Goal: Task Accomplishment & Management: Use online tool/utility

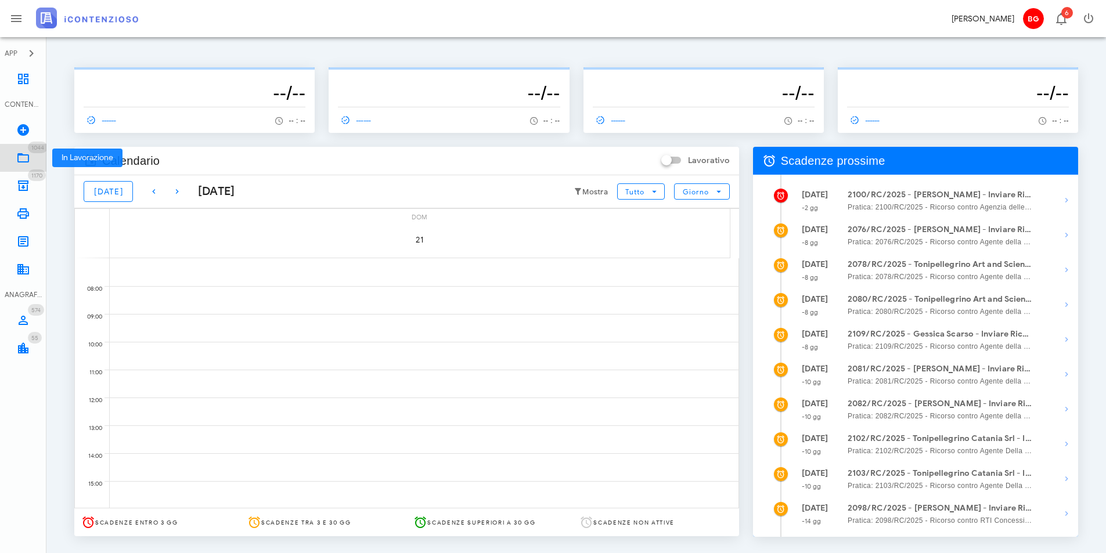
click at [19, 159] on icon at bounding box center [23, 158] width 14 height 14
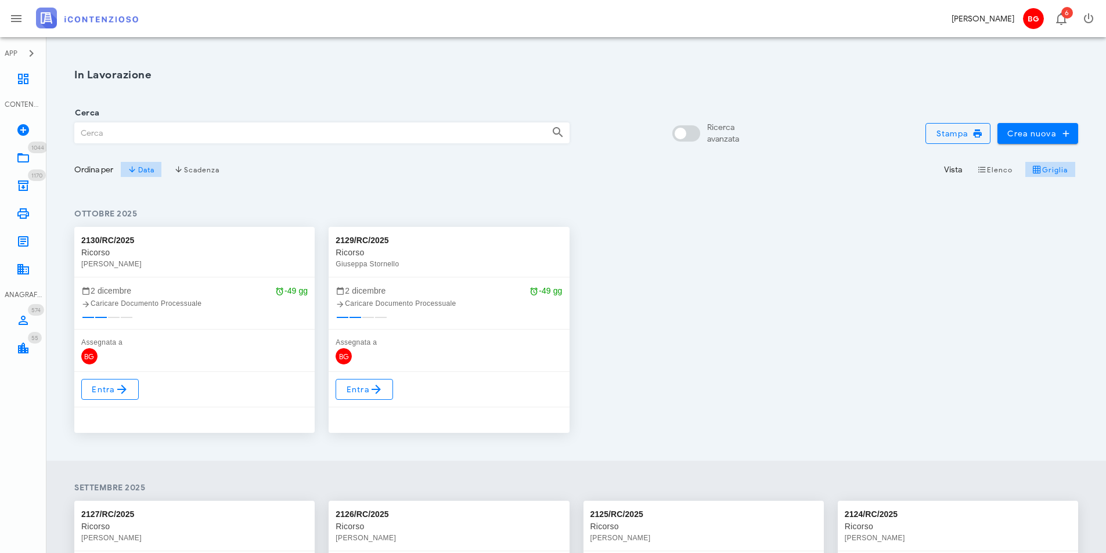
click at [209, 133] on input "Cerca" at bounding box center [308, 133] width 467 height 20
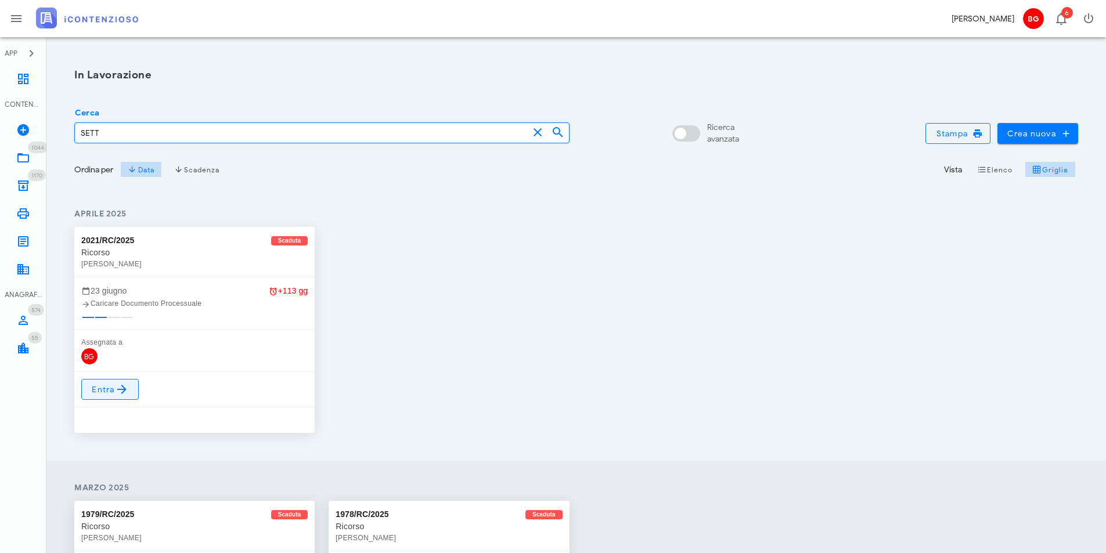
type input "SETT"
click at [124, 389] on icon at bounding box center [122, 389] width 14 height 14
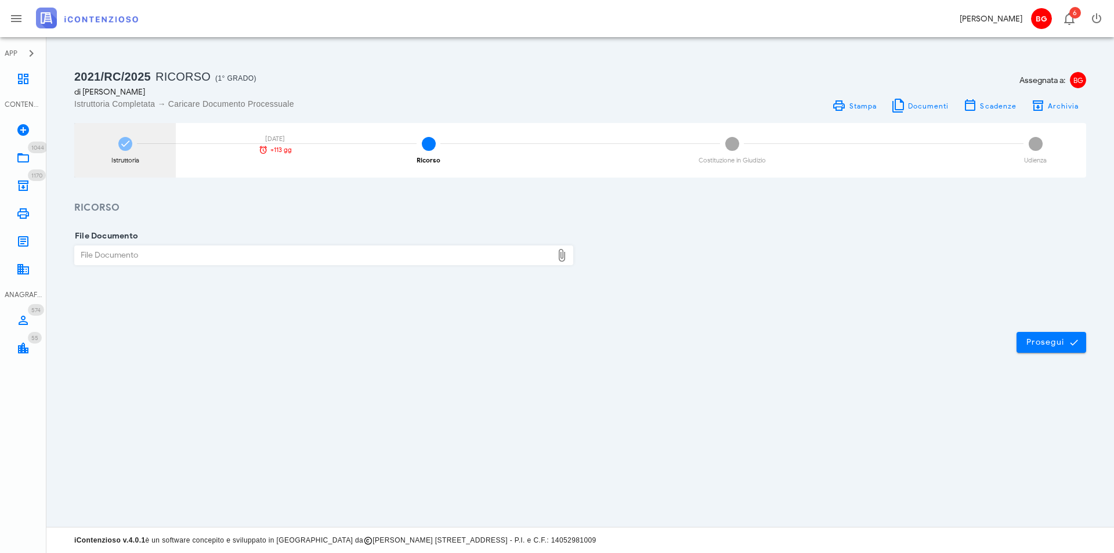
click at [125, 157] on div "Istruttoria" at bounding box center [125, 160] width 28 height 6
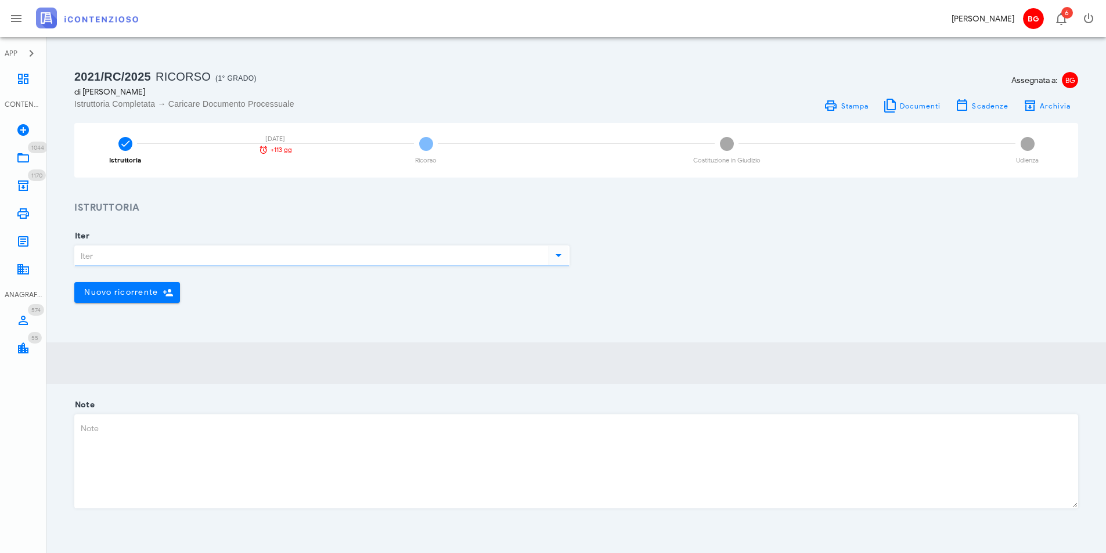
type input "Ricorso"
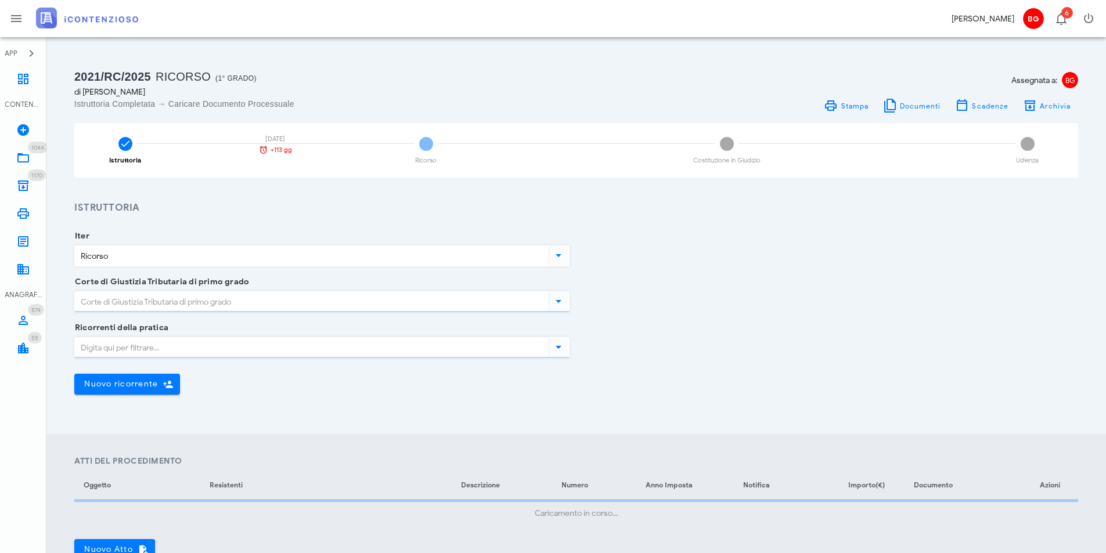
scroll to position [280, 0]
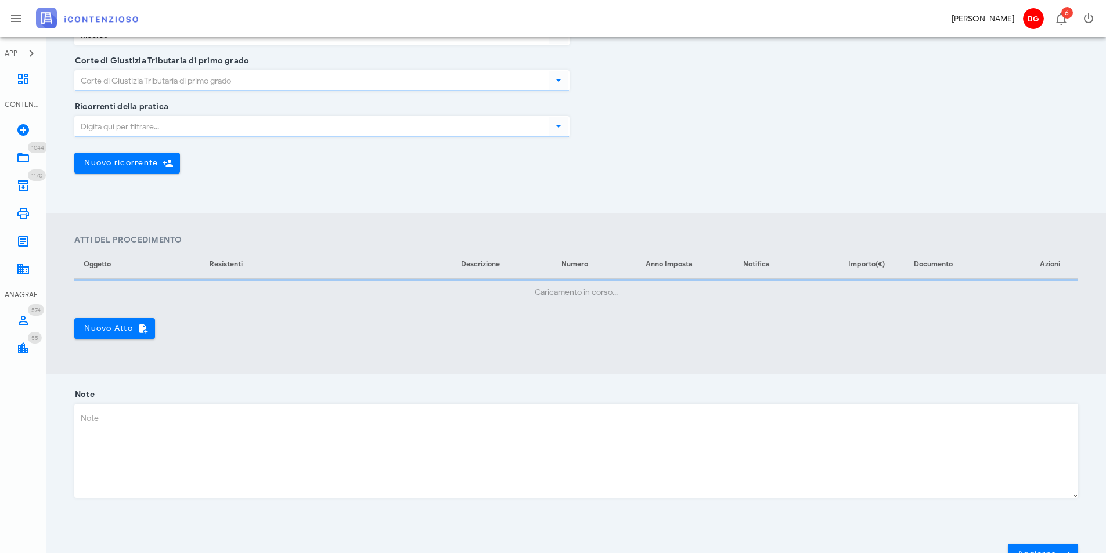
type input "Ragusa"
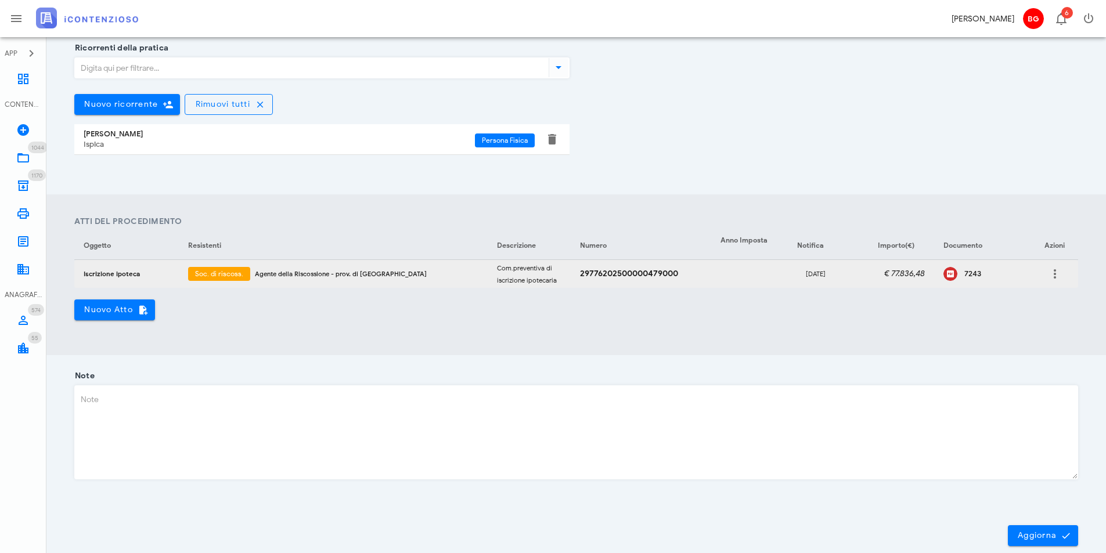
click at [964, 278] on div "7243" at bounding box center [993, 273] width 58 height 9
click at [31, 168] on link "1044 In Lavorazione 1044" at bounding box center [23, 158] width 46 height 28
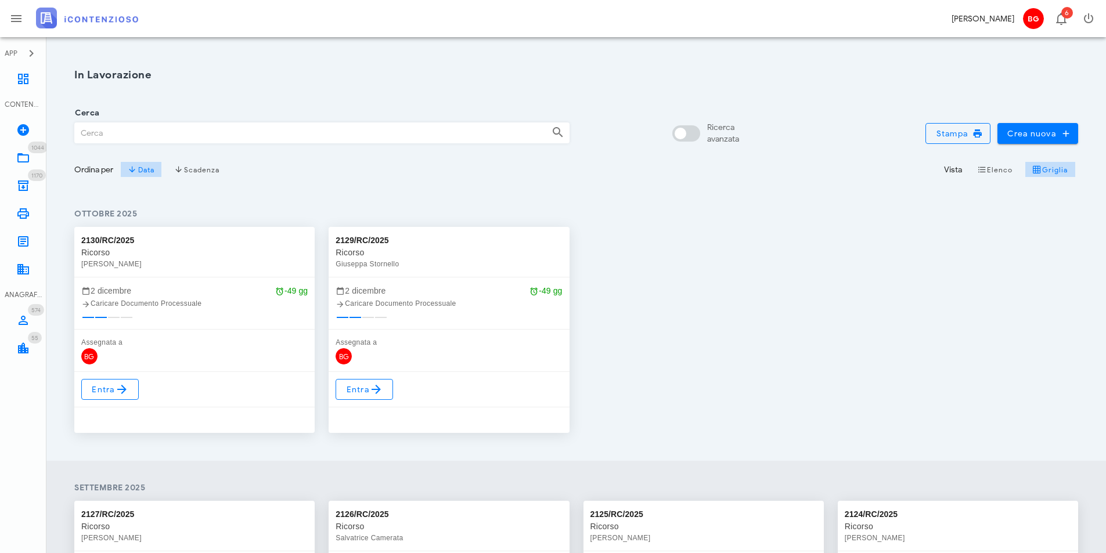
scroll to position [483, 0]
